Goal: Task Accomplishment & Management: Complete application form

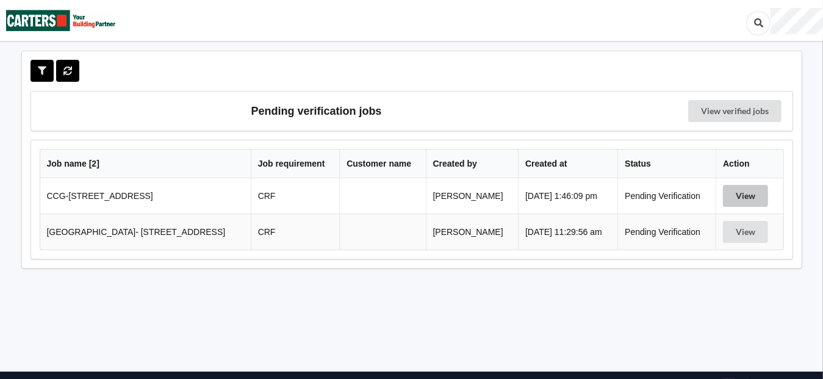
click at [750, 200] on button "View" at bounding box center [745, 196] width 45 height 22
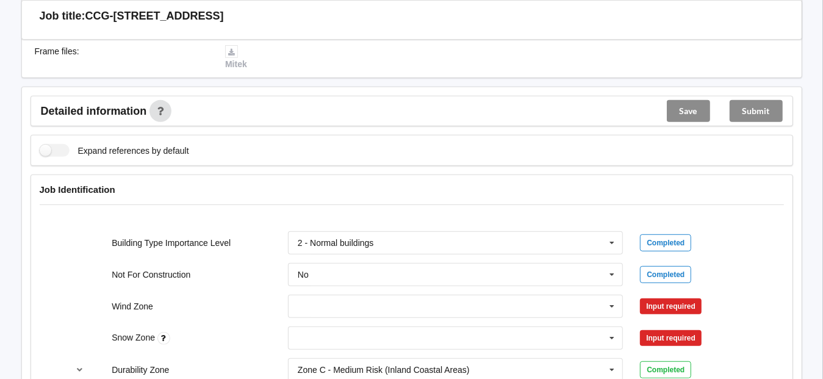
scroll to position [427, 0]
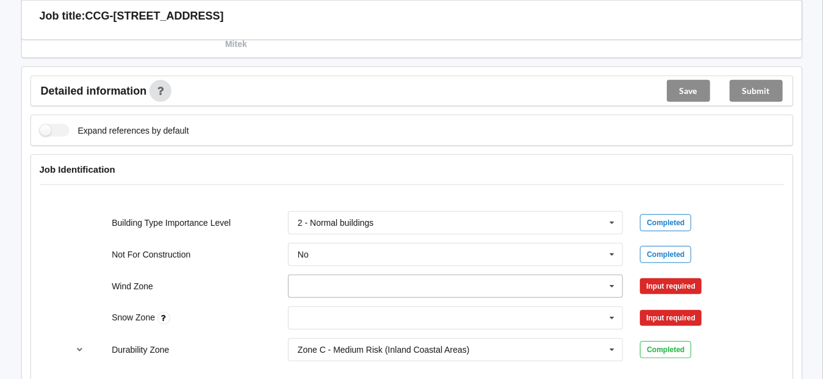
click at [611, 278] on icon at bounding box center [612, 286] width 18 height 23
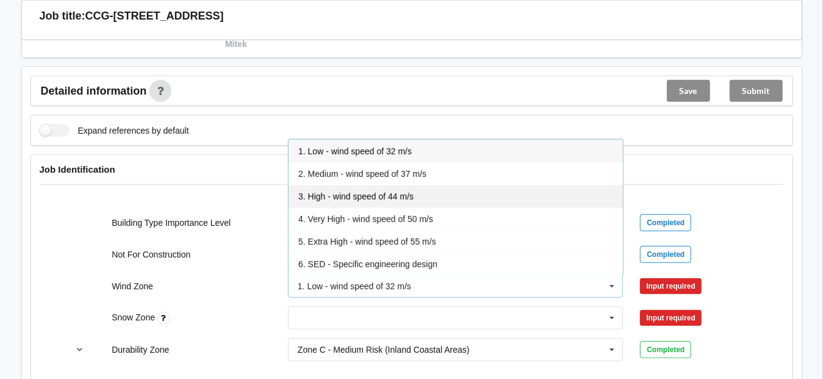
click at [330, 193] on span "3. High - wind speed of 44 m/s" at bounding box center [356, 197] width 115 height 10
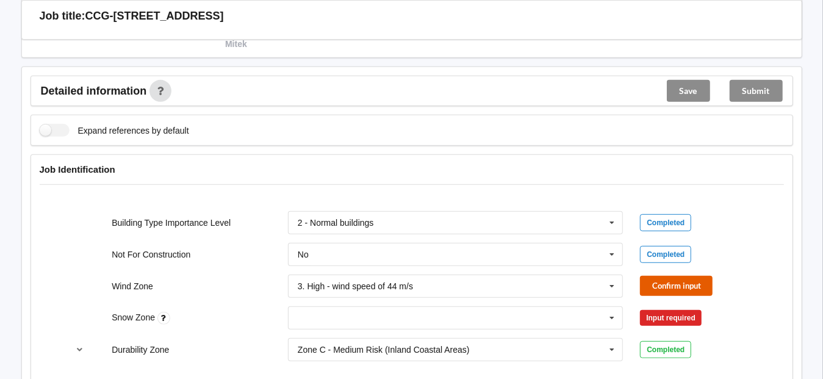
click at [682, 283] on button "Confirm input" at bounding box center [676, 286] width 73 height 20
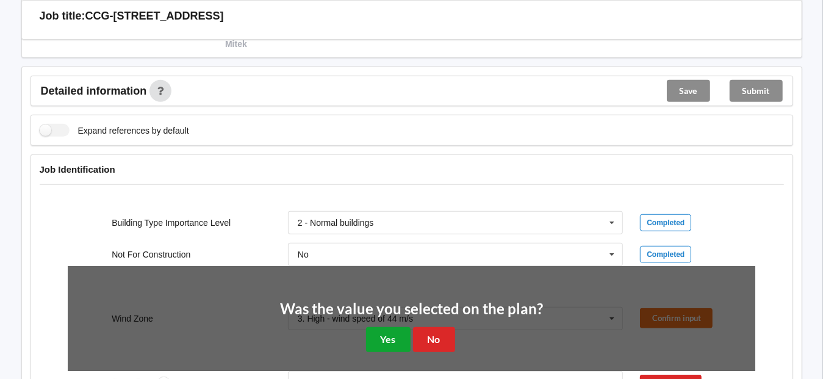
click at [387, 339] on button "Yes" at bounding box center [388, 339] width 45 height 25
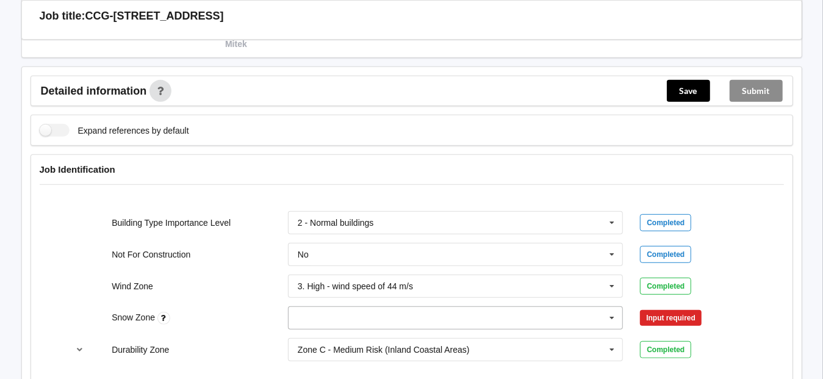
click at [611, 317] on icon at bounding box center [612, 318] width 18 height 23
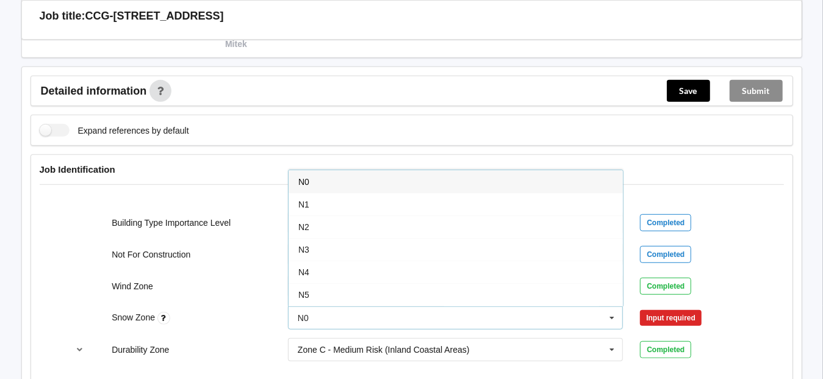
click at [315, 179] on div "N0" at bounding box center [456, 181] width 335 height 23
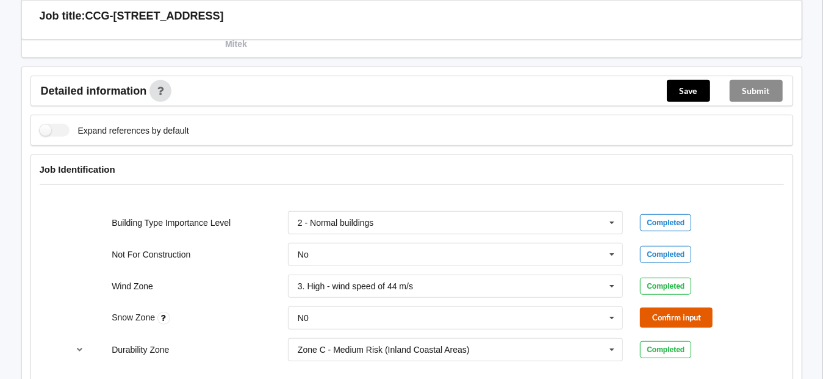
click at [682, 319] on button "Confirm input" at bounding box center [676, 318] width 73 height 20
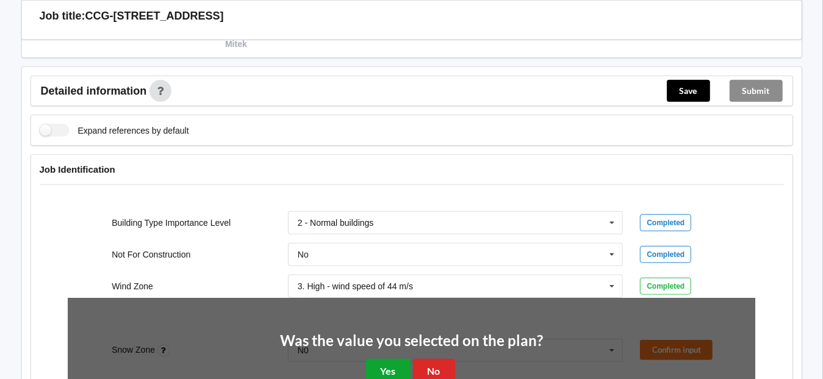
click at [386, 364] on button "Yes" at bounding box center [388, 371] width 45 height 25
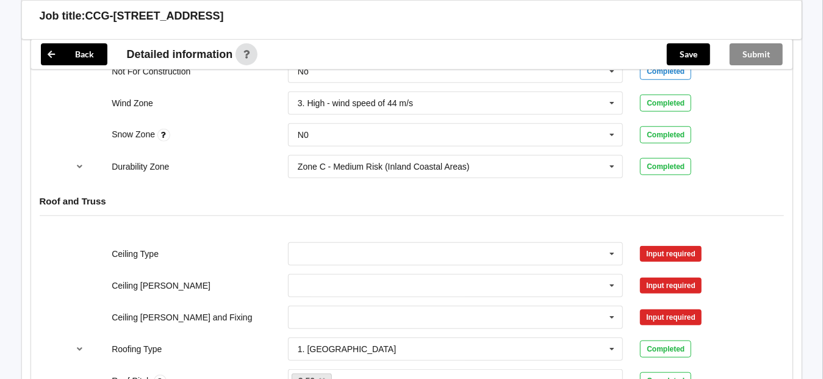
scroll to position [610, 0]
click at [303, 245] on input "text" at bounding box center [456, 253] width 335 height 22
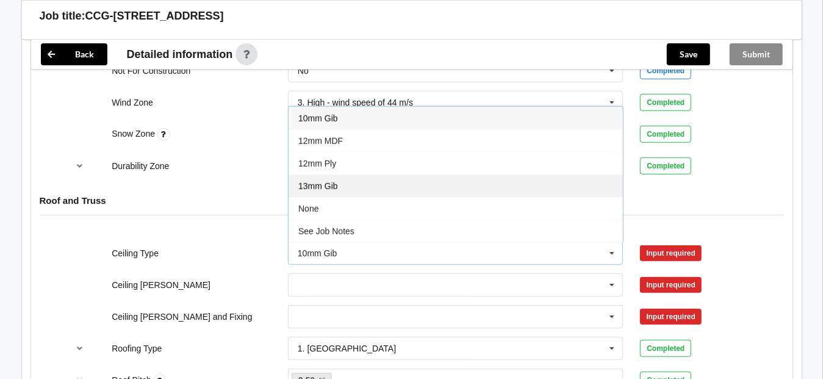
click at [337, 182] on span "13mm Gib" at bounding box center [319, 186] width 40 height 10
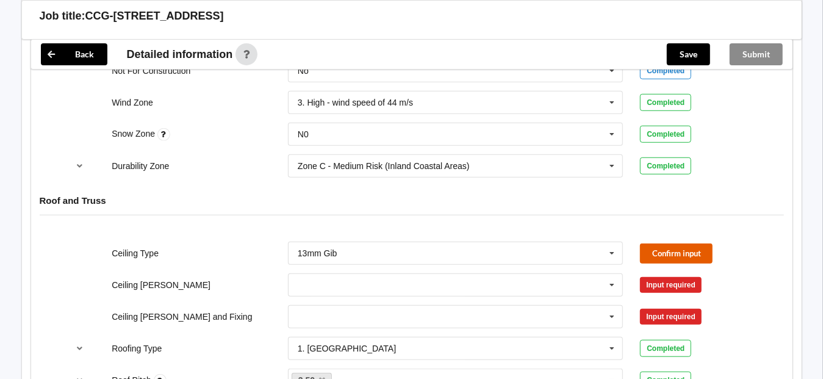
click at [690, 249] on button "Confirm input" at bounding box center [676, 254] width 73 height 20
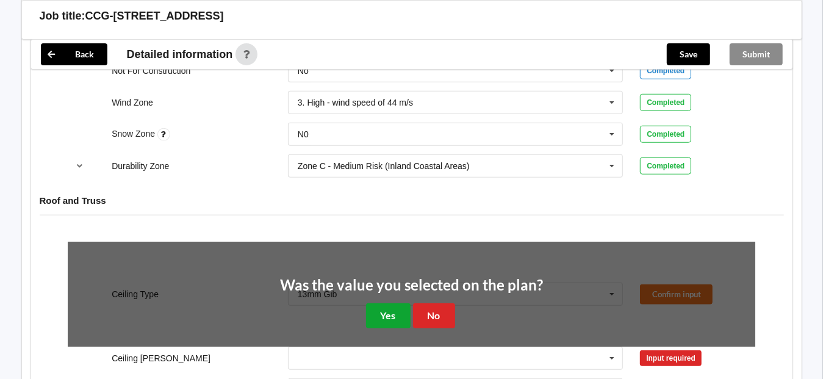
click at [391, 317] on button "Yes" at bounding box center [388, 315] width 45 height 25
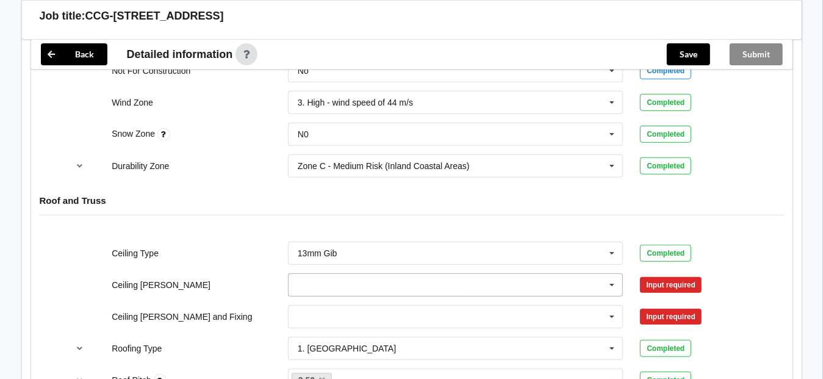
click at [335, 287] on input "text" at bounding box center [456, 285] width 335 height 22
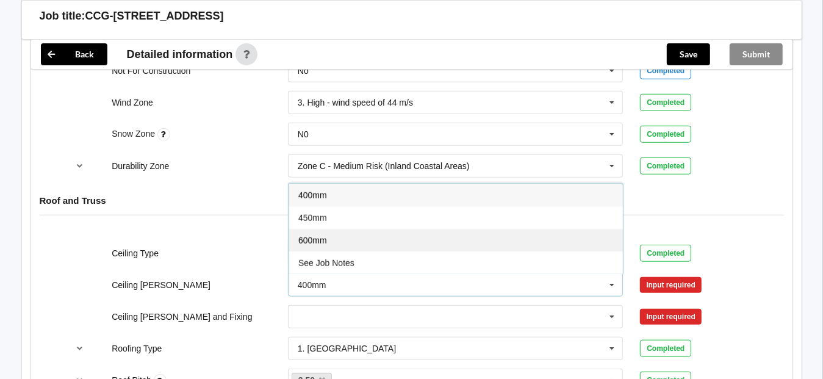
click at [330, 238] on div "600mm" at bounding box center [456, 240] width 335 height 23
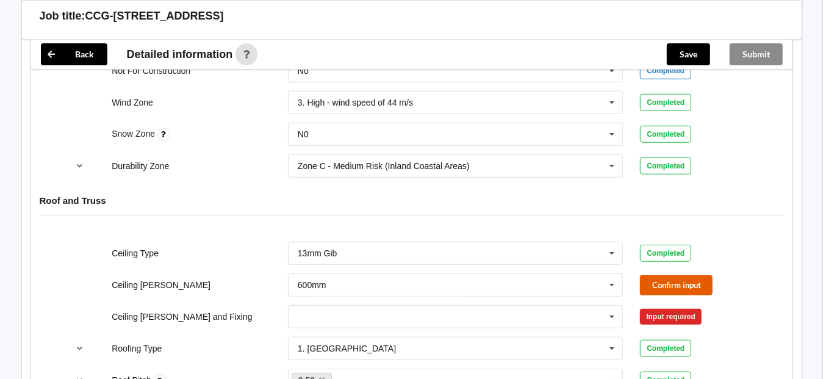
click at [699, 281] on button "Confirm input" at bounding box center [676, 285] width 73 height 20
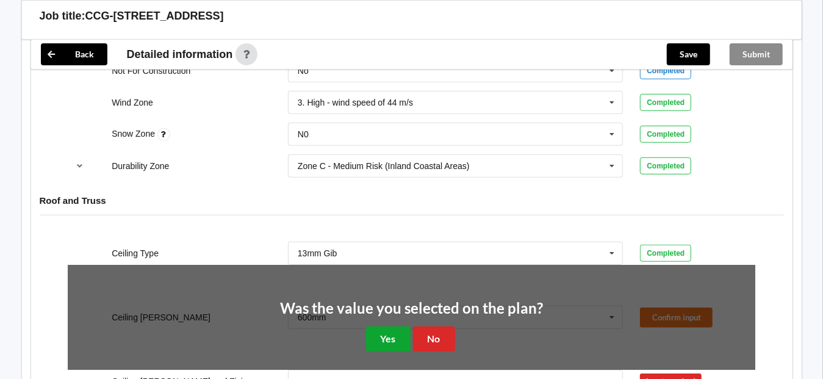
click at [393, 330] on button "Yes" at bounding box center [388, 339] width 45 height 25
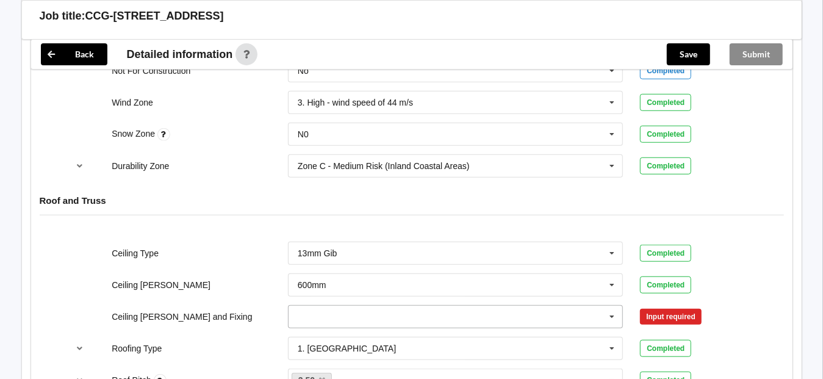
click at [333, 316] on input "text" at bounding box center [456, 317] width 335 height 22
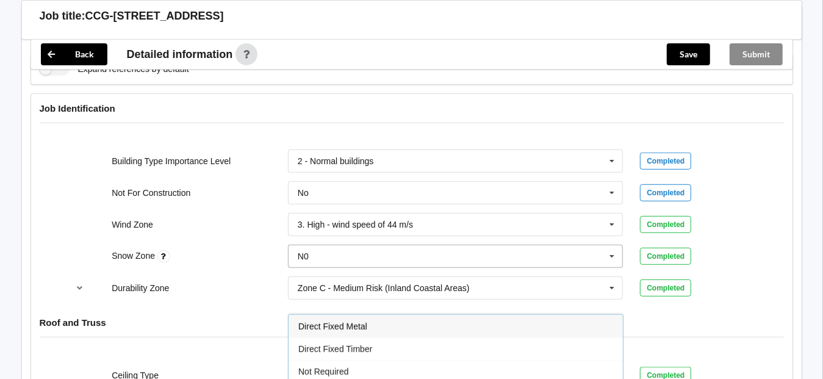
scroll to position [671, 0]
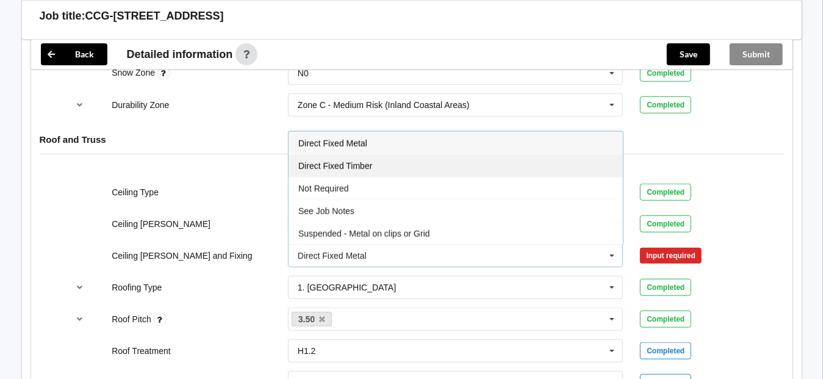
click at [361, 162] on span "Direct Fixed Timber" at bounding box center [336, 166] width 74 height 10
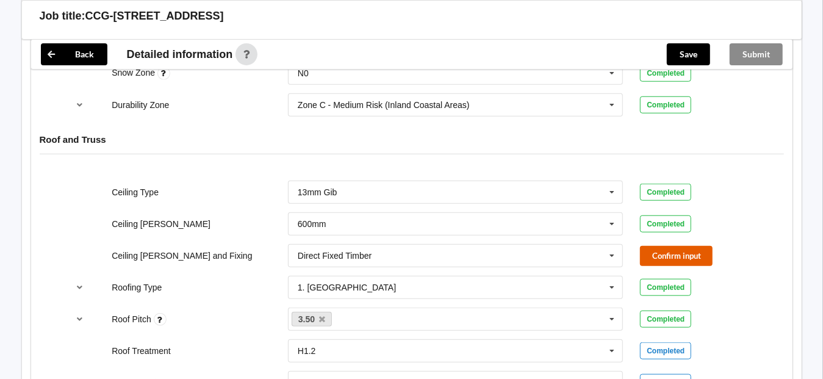
click at [673, 256] on button "Confirm input" at bounding box center [676, 256] width 73 height 20
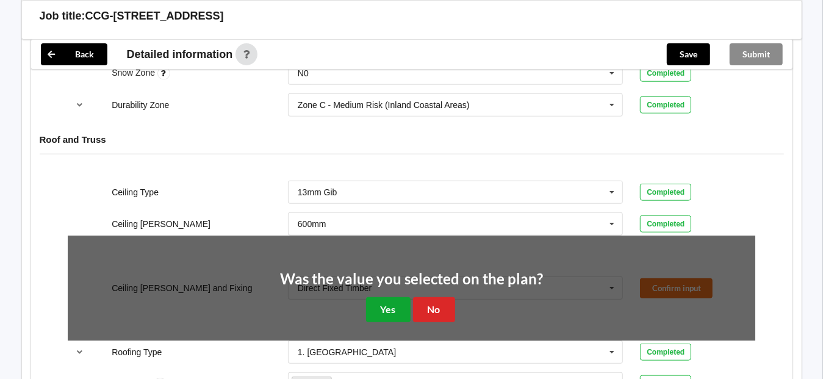
click at [394, 302] on button "Yes" at bounding box center [388, 309] width 45 height 25
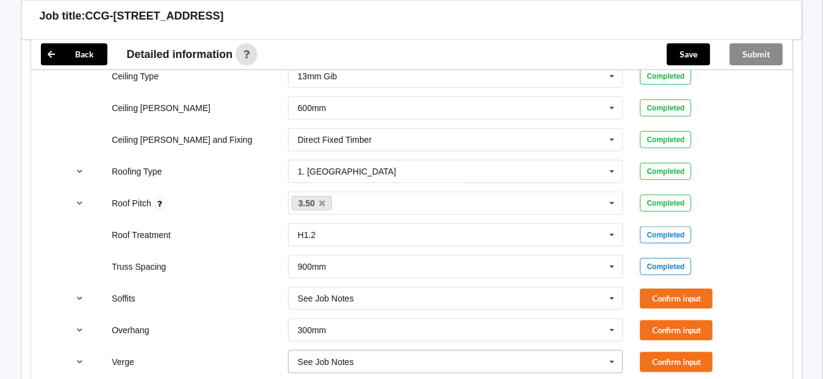
scroll to position [855, 0]
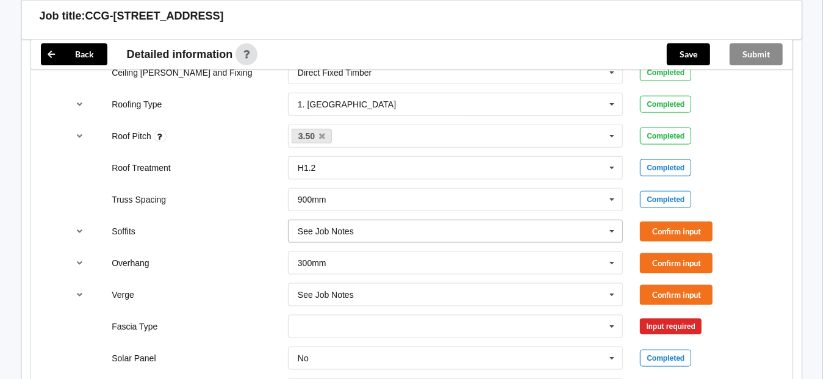
click at [394, 232] on input "text" at bounding box center [456, 231] width 335 height 22
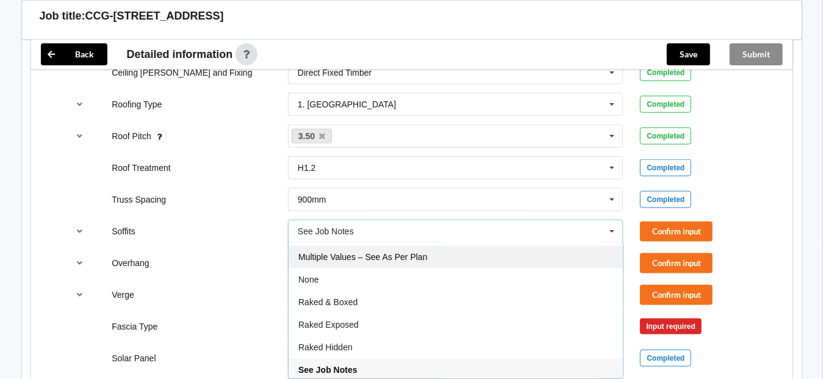
click at [361, 255] on span "Multiple Values – See As Per Plan" at bounding box center [363, 257] width 129 height 10
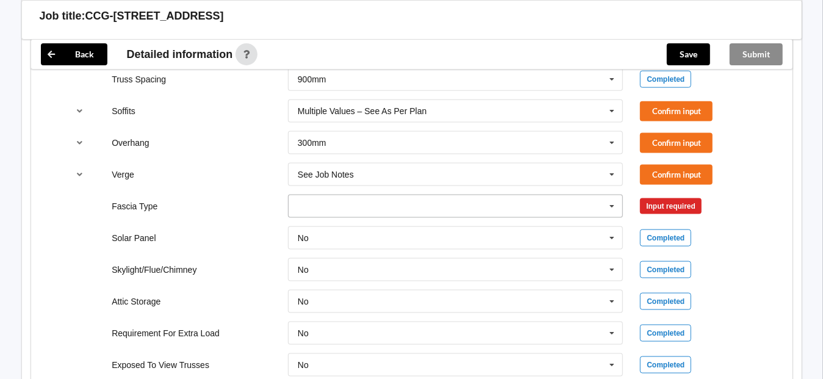
scroll to position [977, 0]
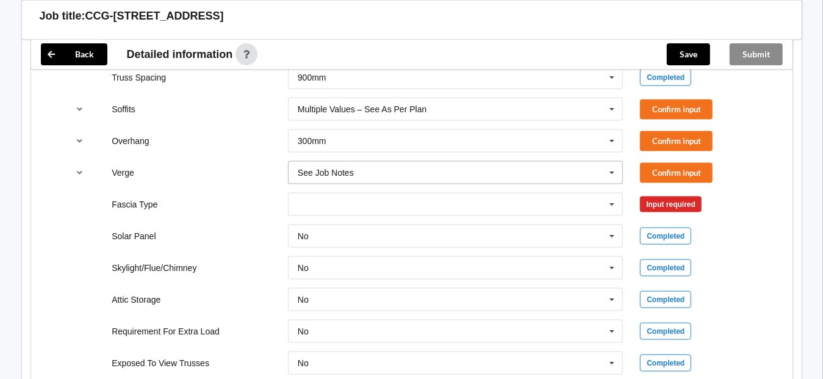
click at [347, 170] on div "See Job Notes" at bounding box center [326, 172] width 56 height 9
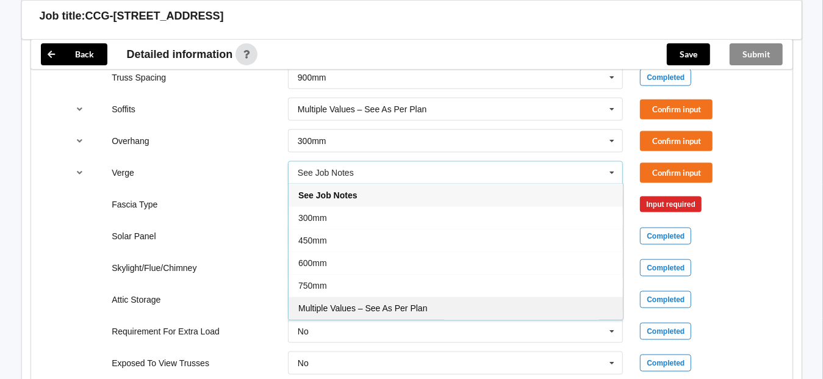
click at [364, 306] on span "Multiple Values – See As Per Plan" at bounding box center [363, 308] width 129 height 10
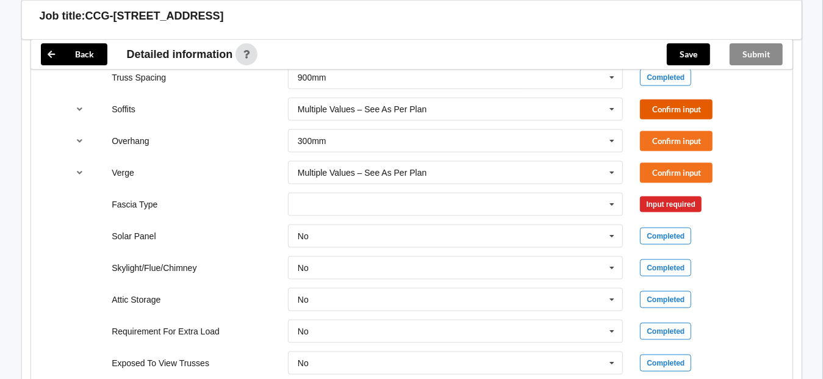
click at [697, 112] on button "Confirm input" at bounding box center [676, 110] width 73 height 20
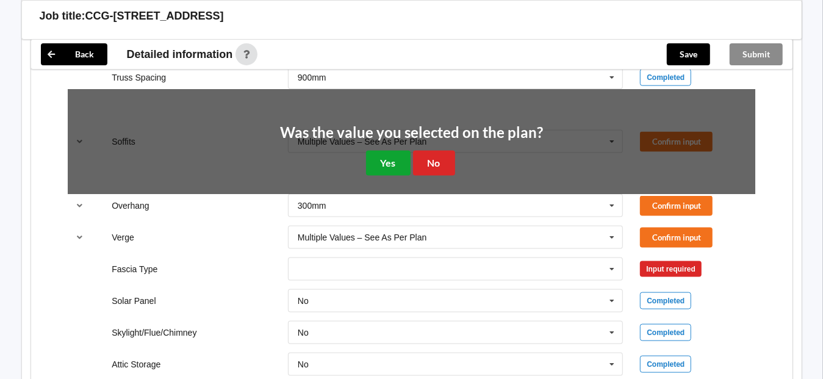
click at [377, 161] on button "Yes" at bounding box center [388, 163] width 45 height 25
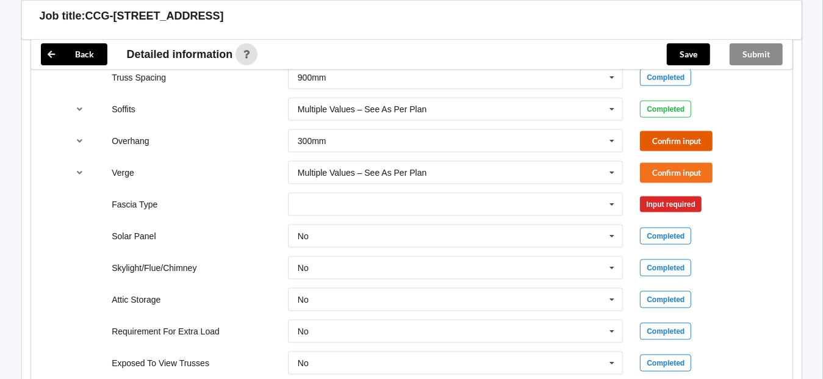
click at [697, 138] on button "Confirm input" at bounding box center [676, 141] width 73 height 20
click at [682, 168] on button "Confirm input" at bounding box center [676, 173] width 73 height 20
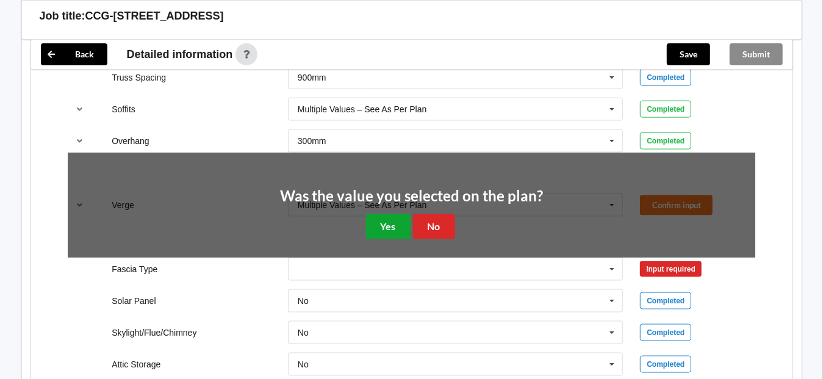
click at [391, 214] on button "Yes" at bounding box center [388, 226] width 45 height 25
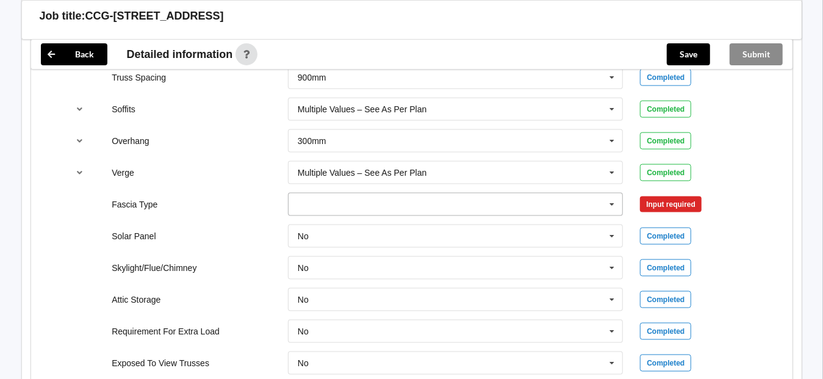
click at [375, 208] on input "text" at bounding box center [456, 205] width 335 height 22
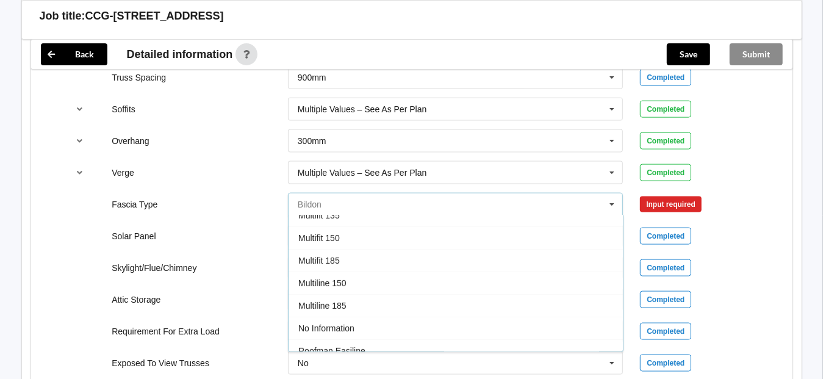
scroll to position [366, 0]
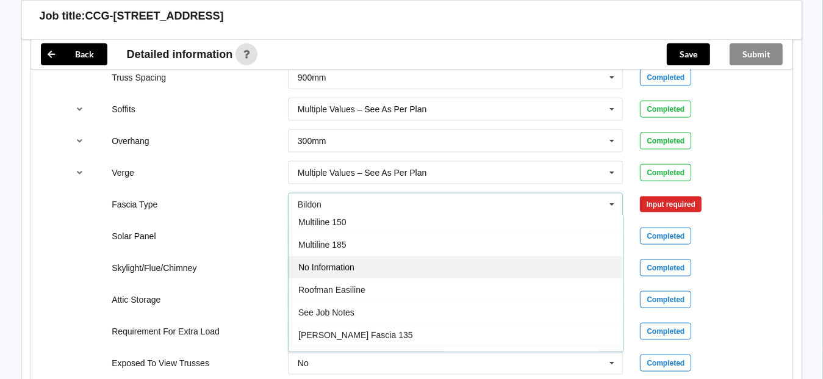
click at [353, 262] on span "No Information" at bounding box center [327, 267] width 56 height 10
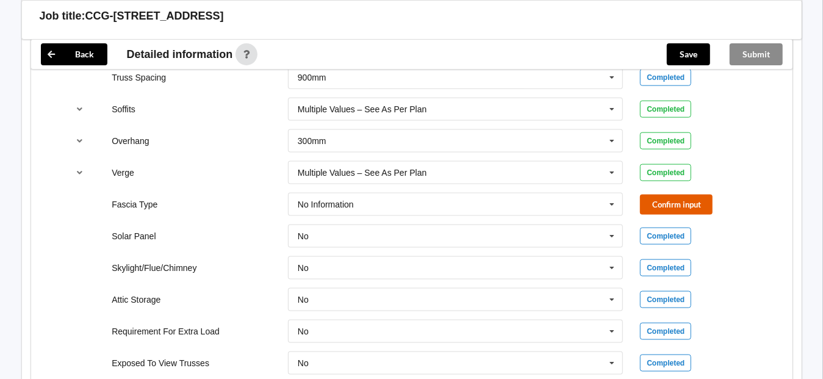
click at [689, 206] on button "Confirm input" at bounding box center [676, 205] width 73 height 20
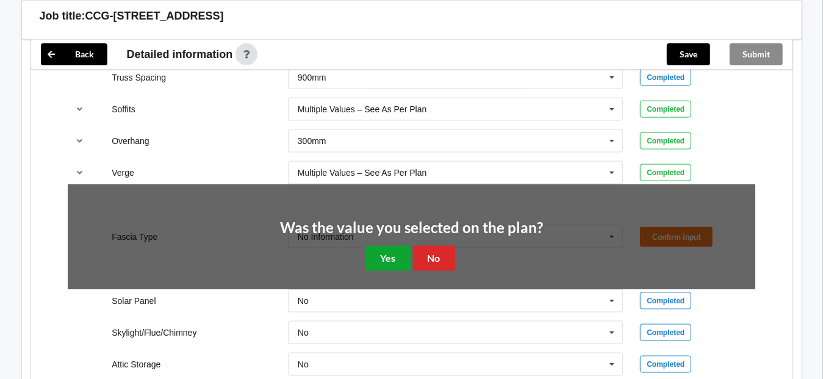
click at [376, 252] on button "Yes" at bounding box center [388, 258] width 45 height 25
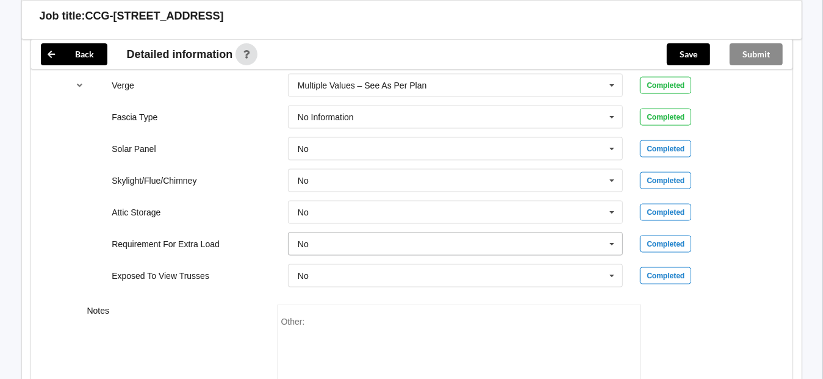
scroll to position [1175, 0]
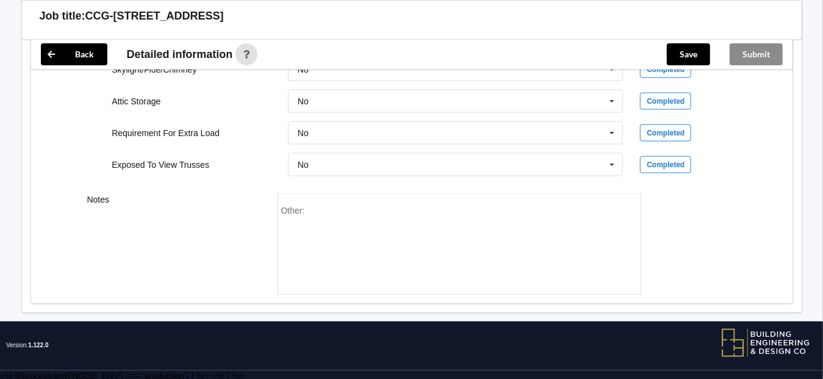
click at [295, 244] on div "Other:" at bounding box center [459, 248] width 357 height 85
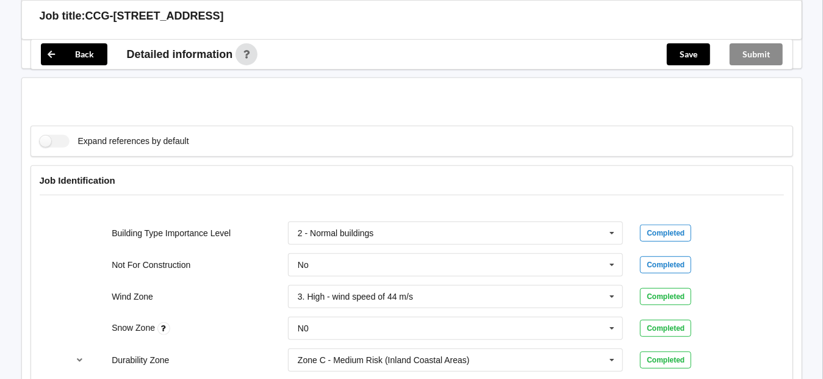
scroll to position [565, 0]
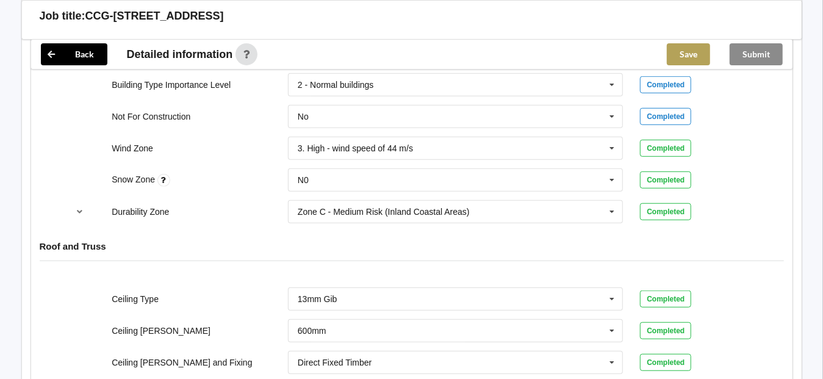
click at [697, 56] on button "Save" at bounding box center [688, 54] width 43 height 22
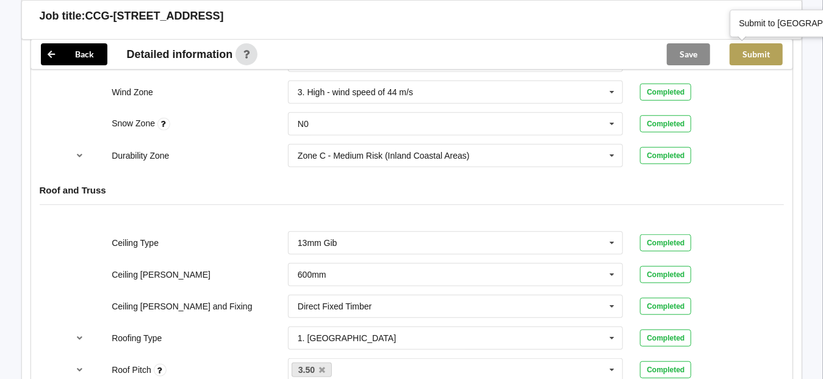
click at [755, 57] on button "Submit" at bounding box center [756, 54] width 53 height 22
